Goal: Transaction & Acquisition: Purchase product/service

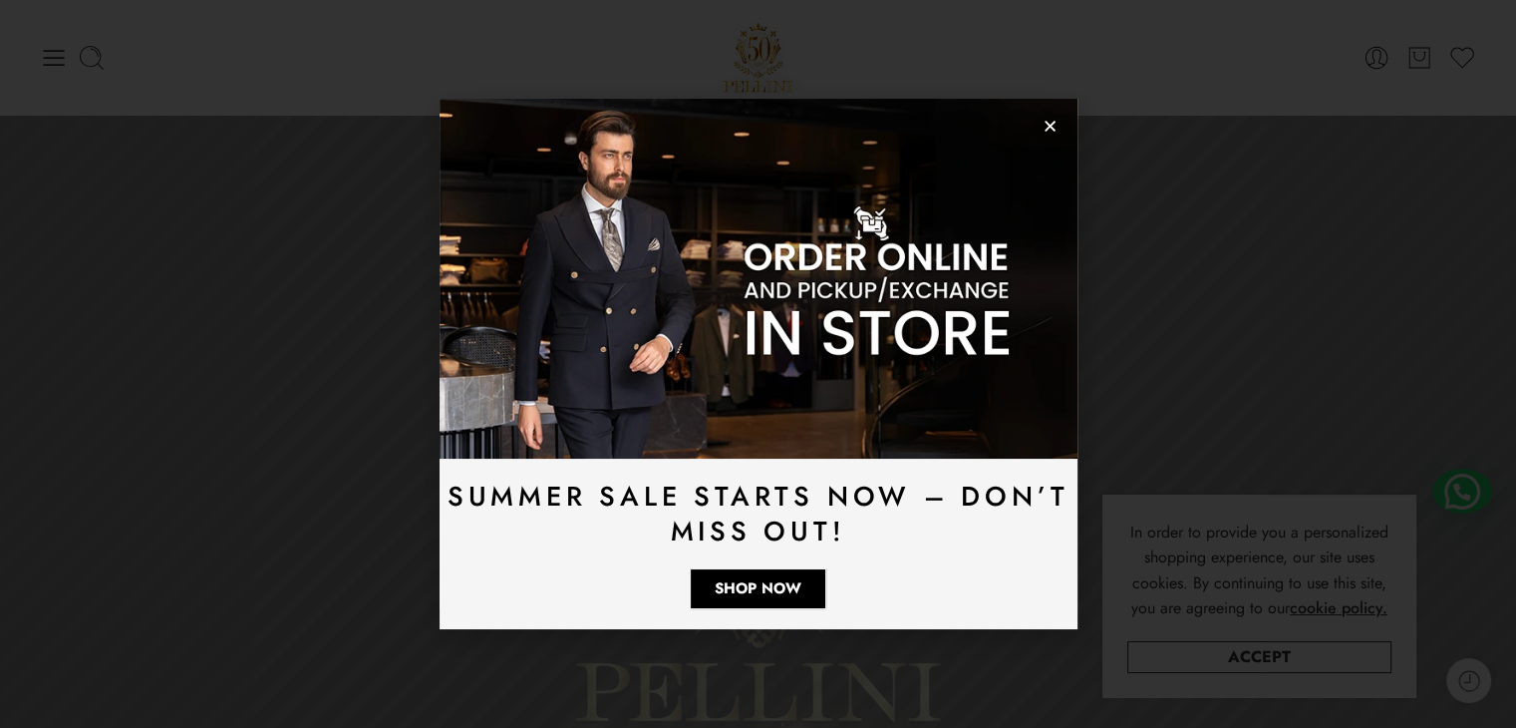
click at [1046, 124] on use "Close" at bounding box center [1050, 127] width 11 height 11
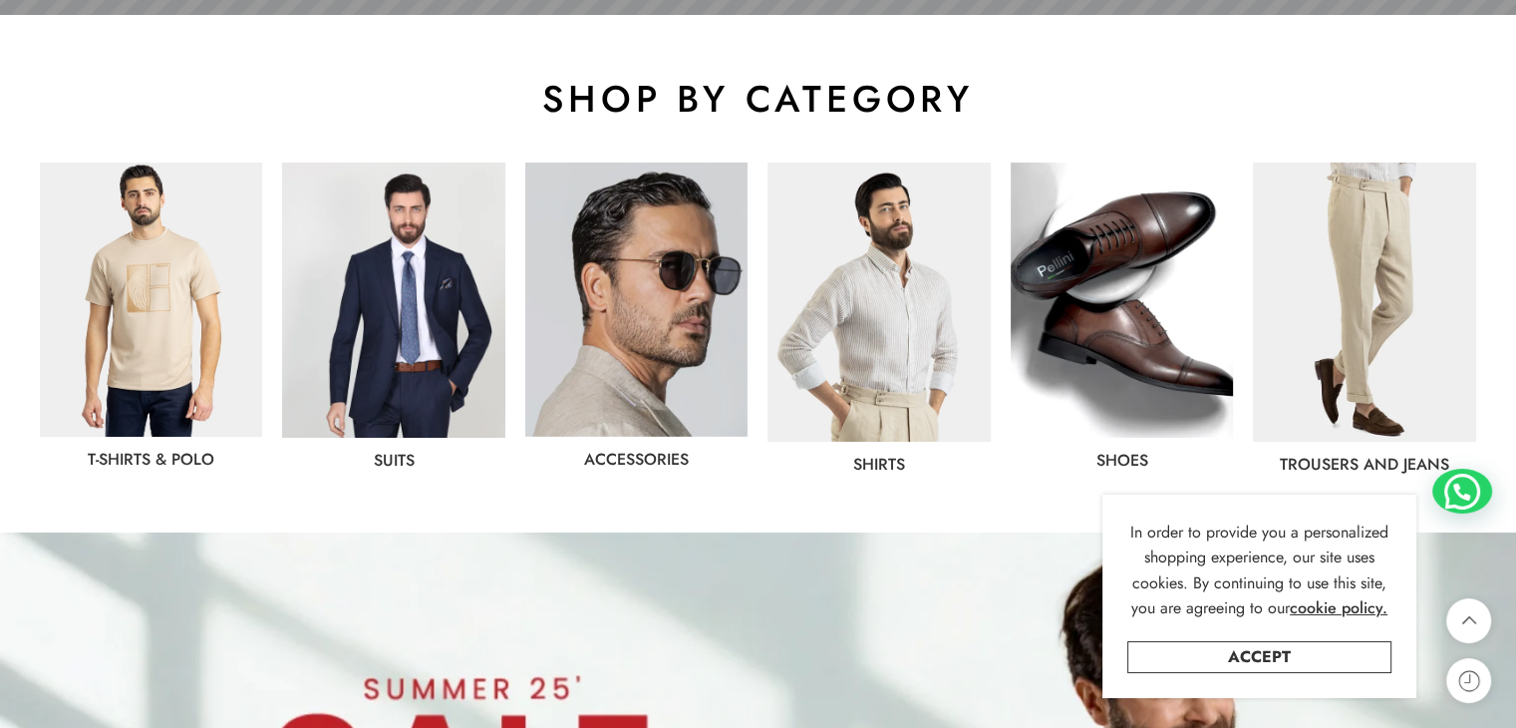
scroll to position [1196, 0]
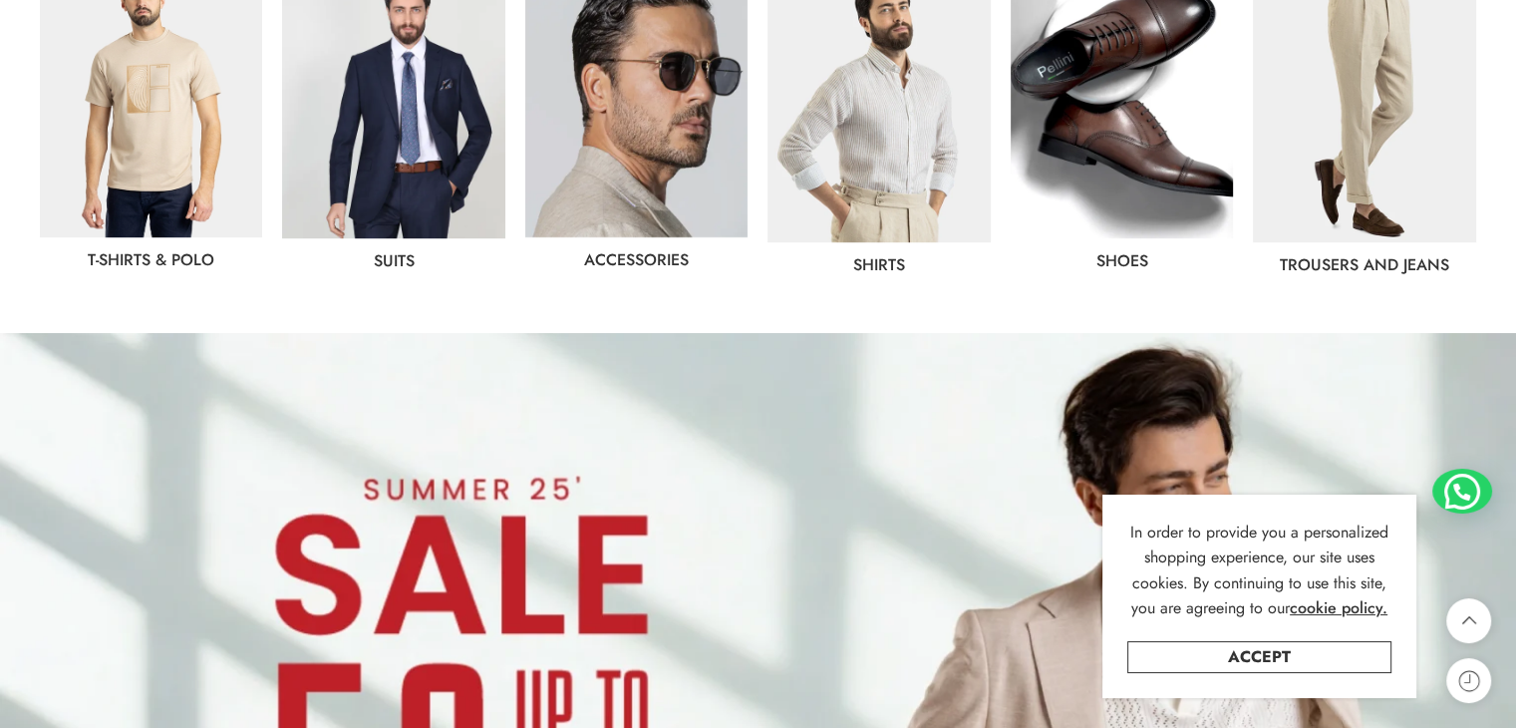
click at [1320, 257] on link "Trousers and jeans" at bounding box center [1364, 264] width 169 height 23
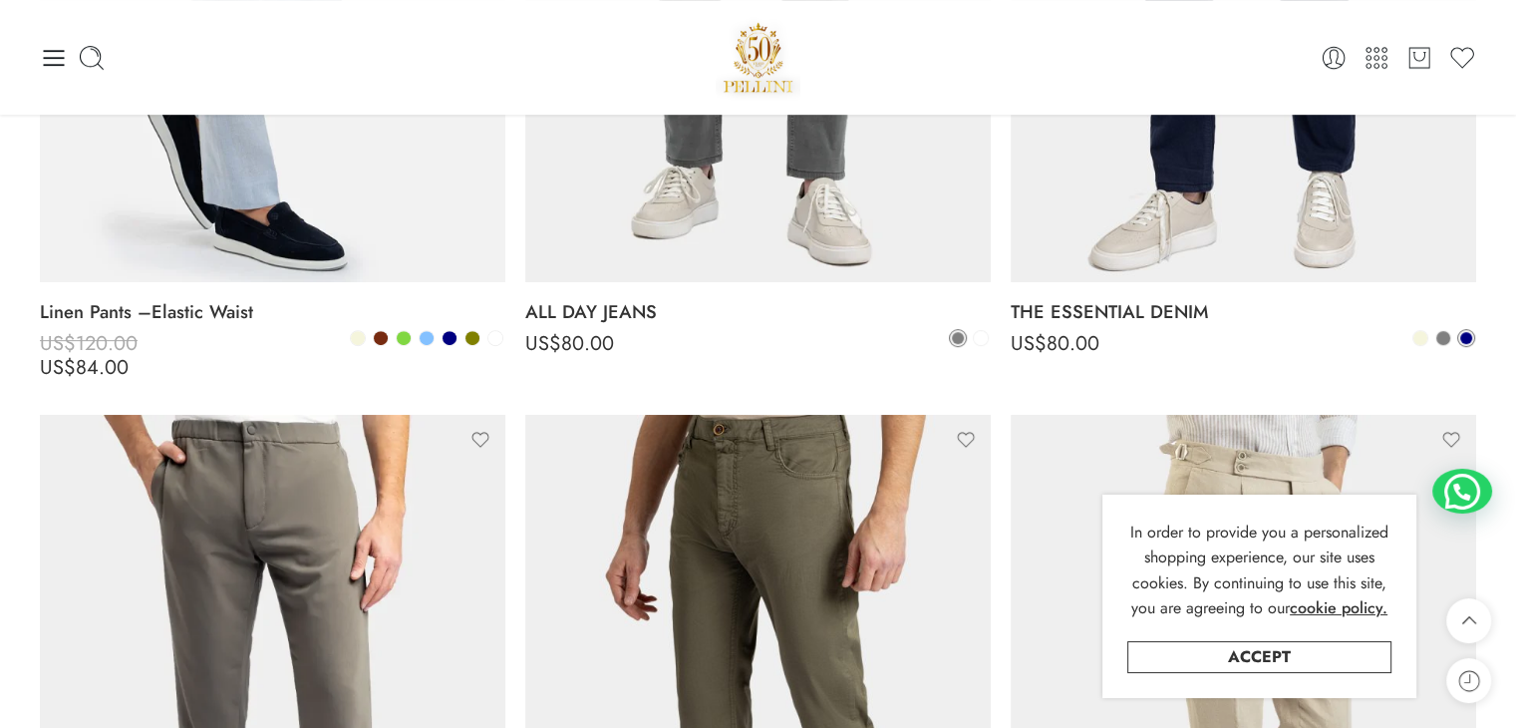
scroll to position [399, 0]
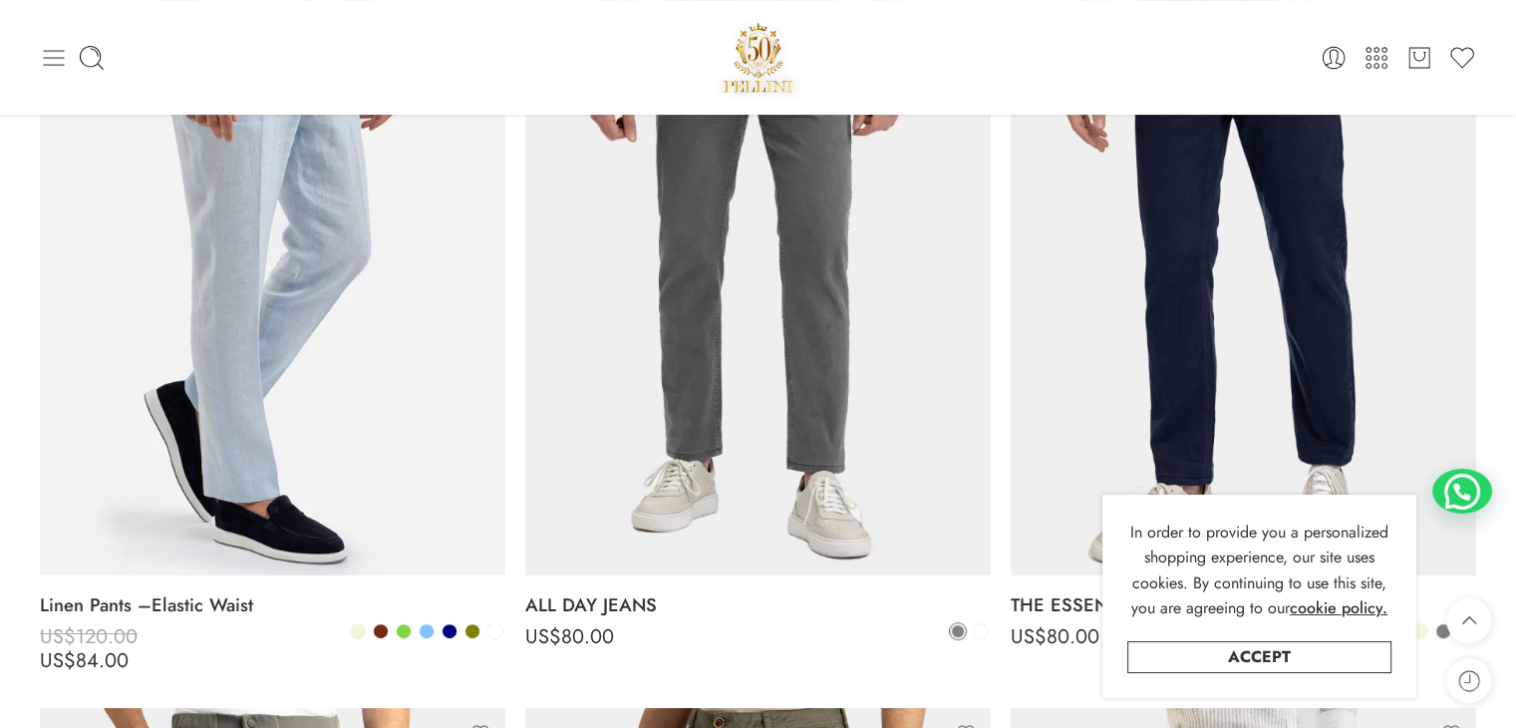
click at [57, 44] on icon at bounding box center [54, 58] width 28 height 28
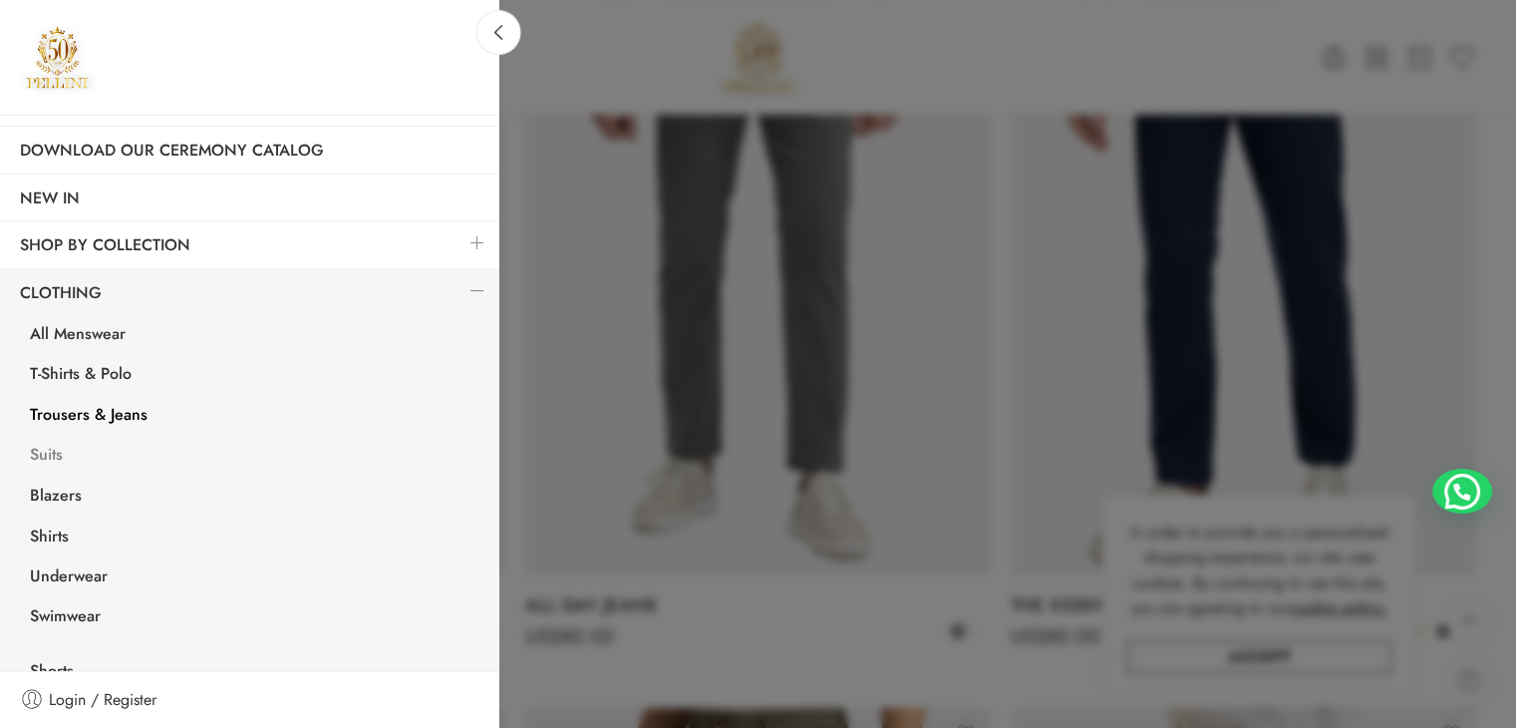
scroll to position [199, 0]
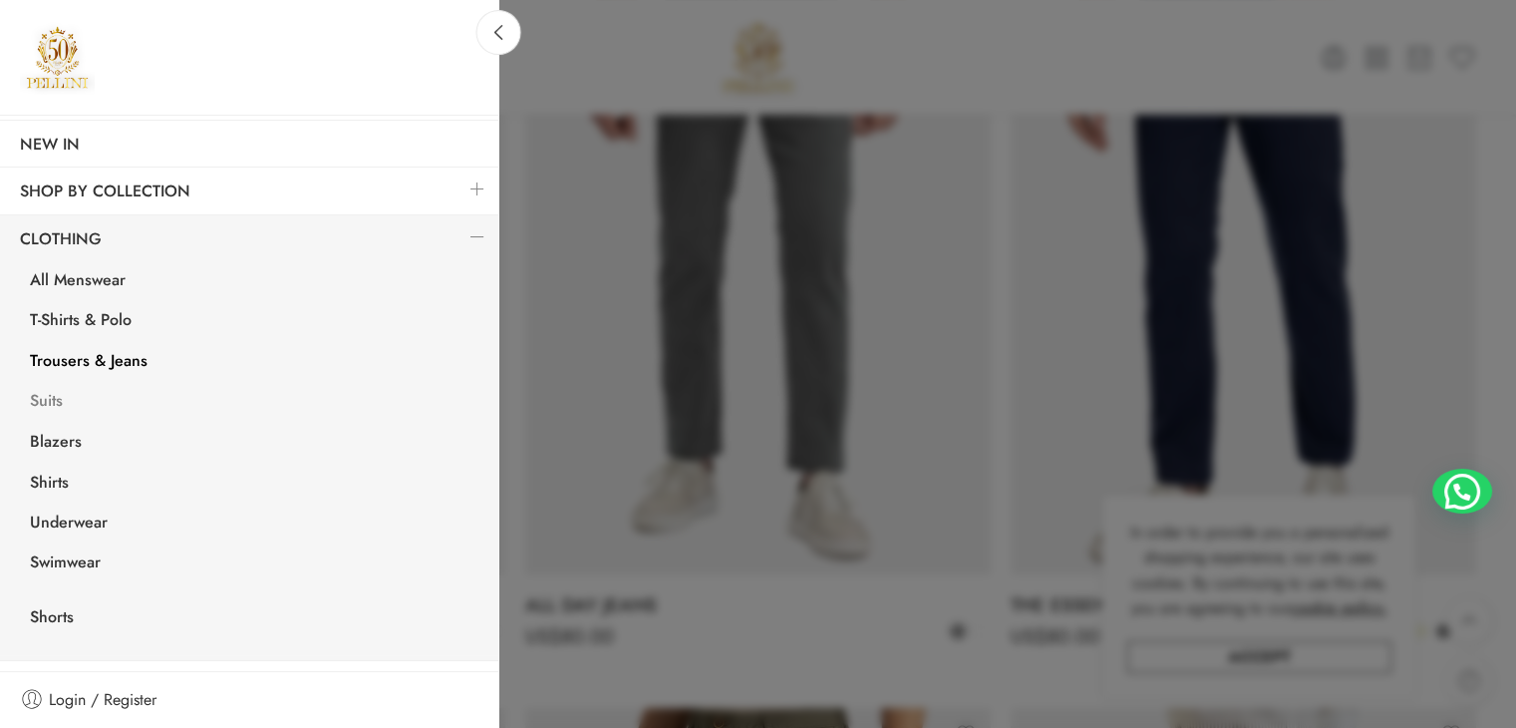
click at [48, 406] on link "Suits" at bounding box center [254, 403] width 489 height 41
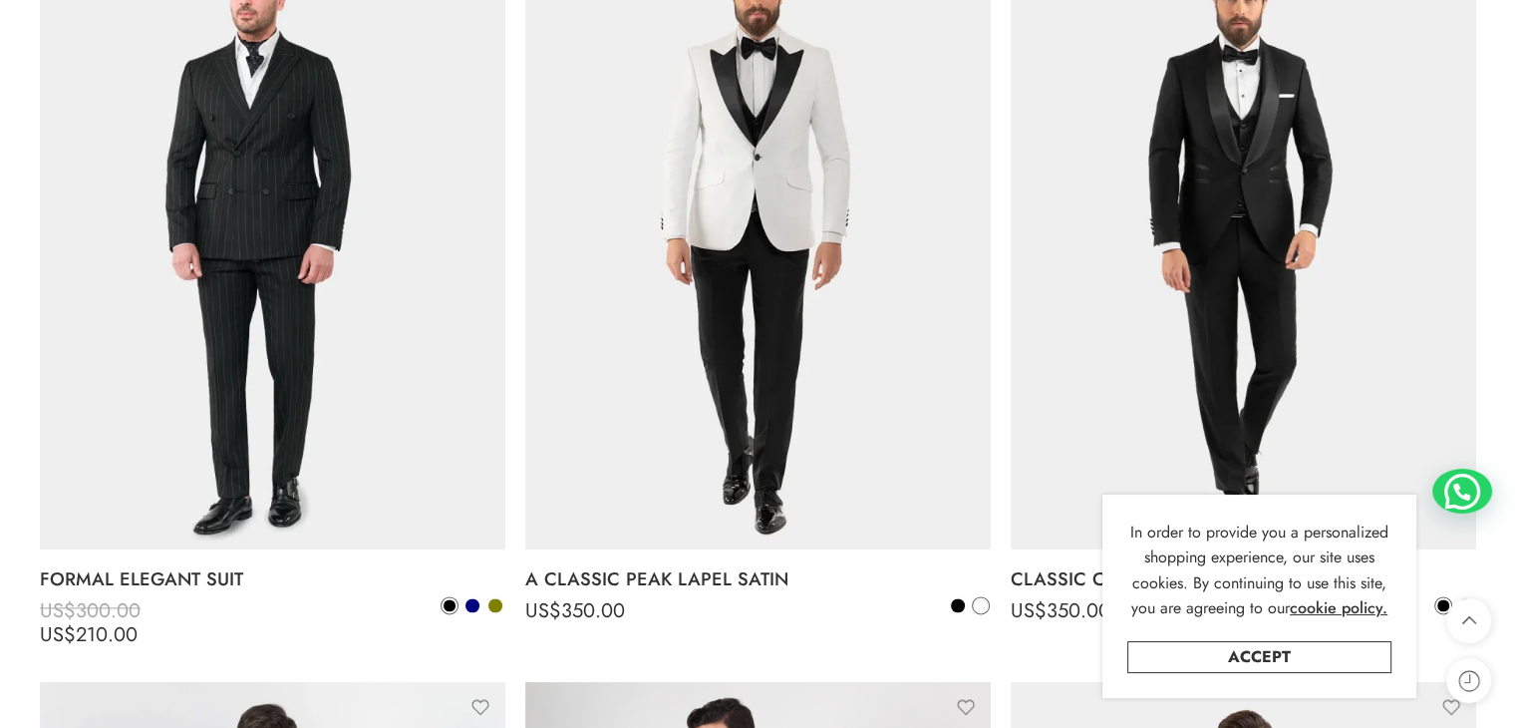
scroll to position [2791, 0]
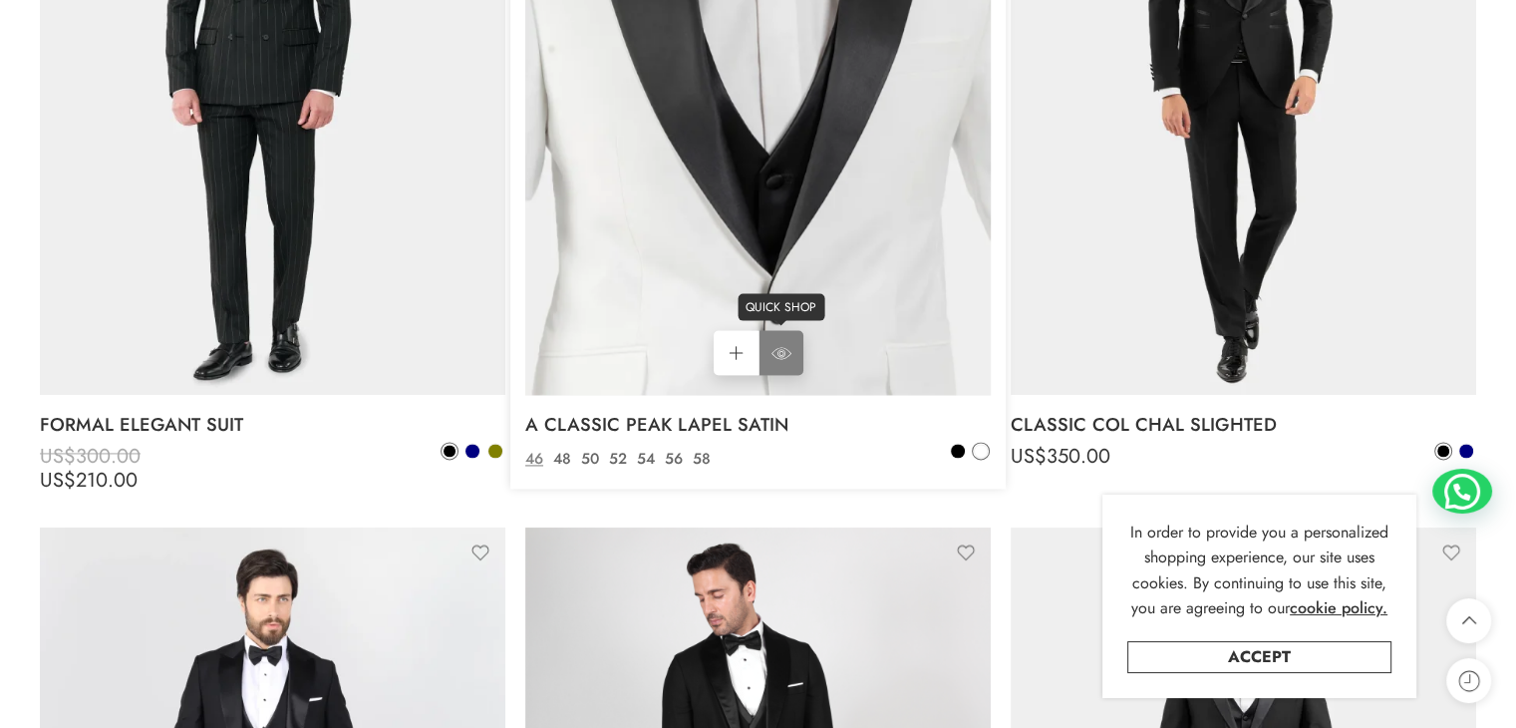
click at [749, 336] on div "Select options Select options QUICK SHOP" at bounding box center [758, 84] width 466 height 621
click at [796, 332] on link "QUICK SHOP" at bounding box center [781, 352] width 45 height 45
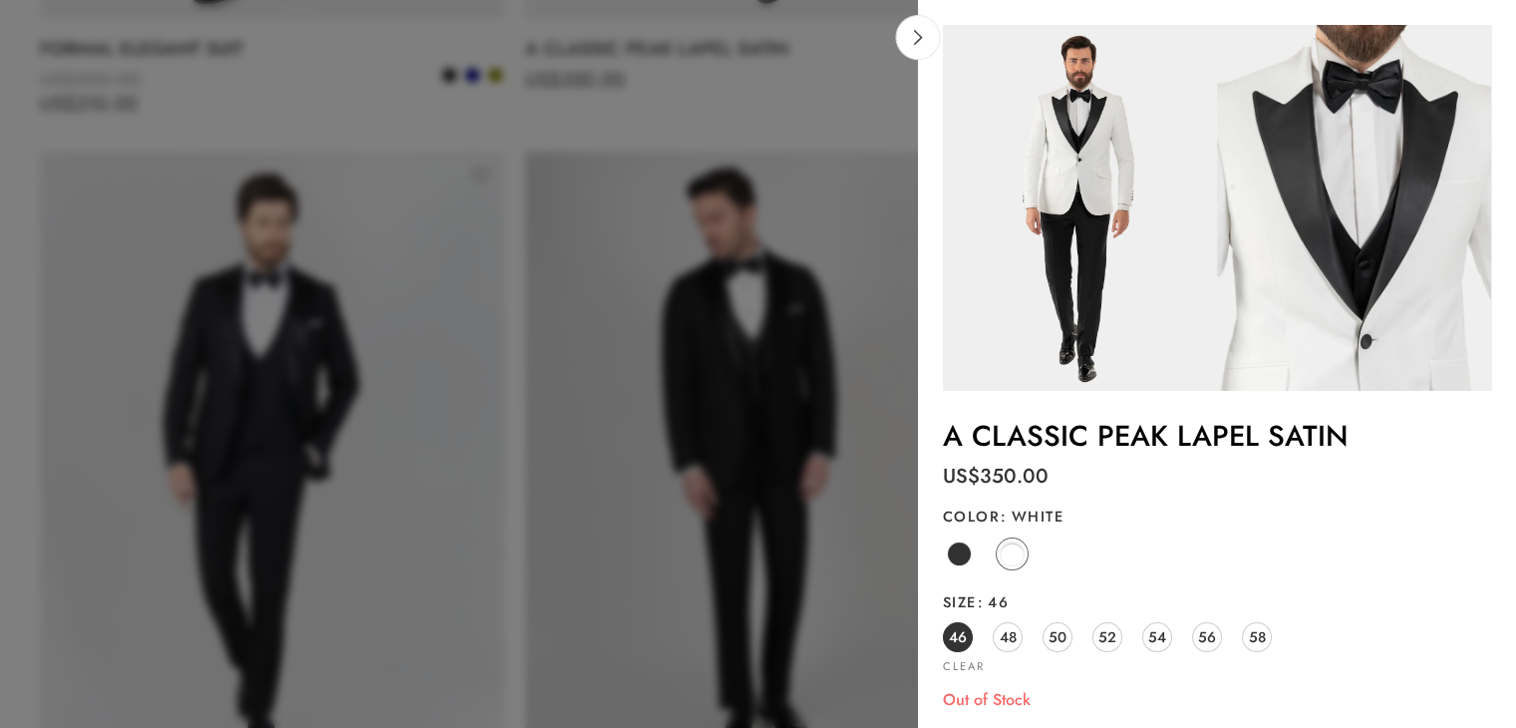
scroll to position [3190, 0]
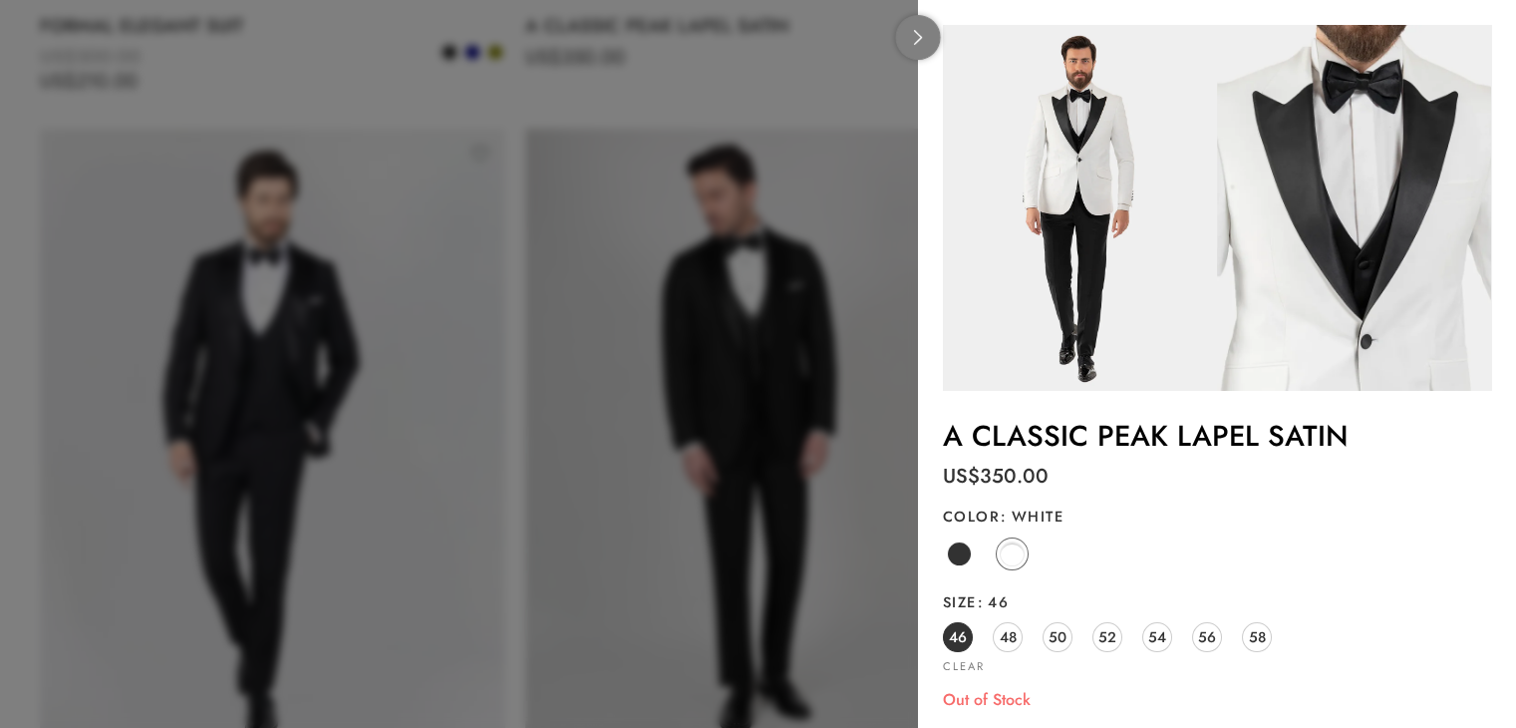
click at [897, 44] on link at bounding box center [918, 37] width 45 height 45
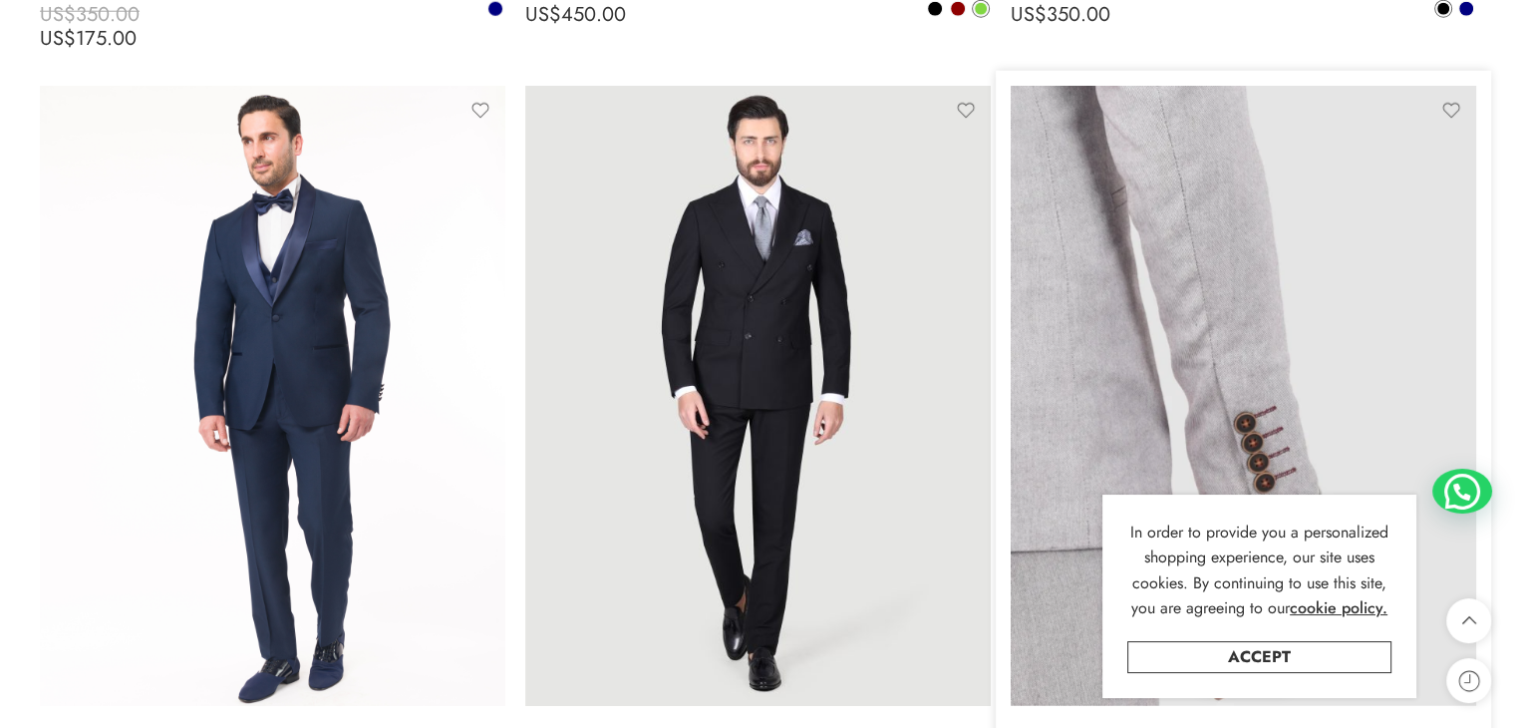
scroll to position [5583, 0]
